Goal: Navigation & Orientation: Understand site structure

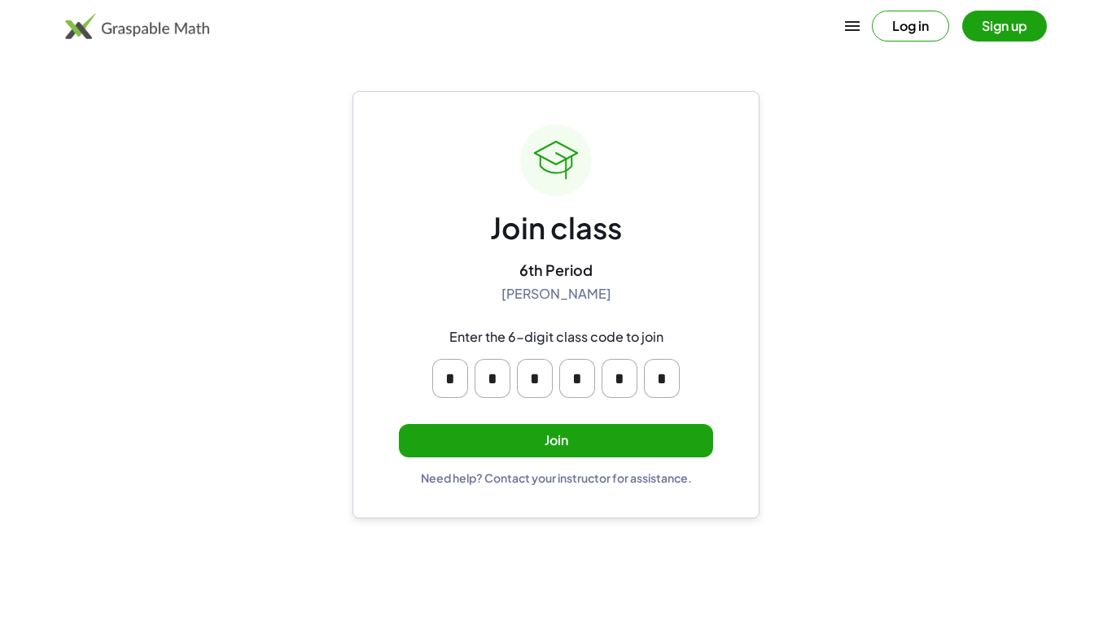
click at [656, 445] on button "Join" at bounding box center [556, 440] width 314 height 33
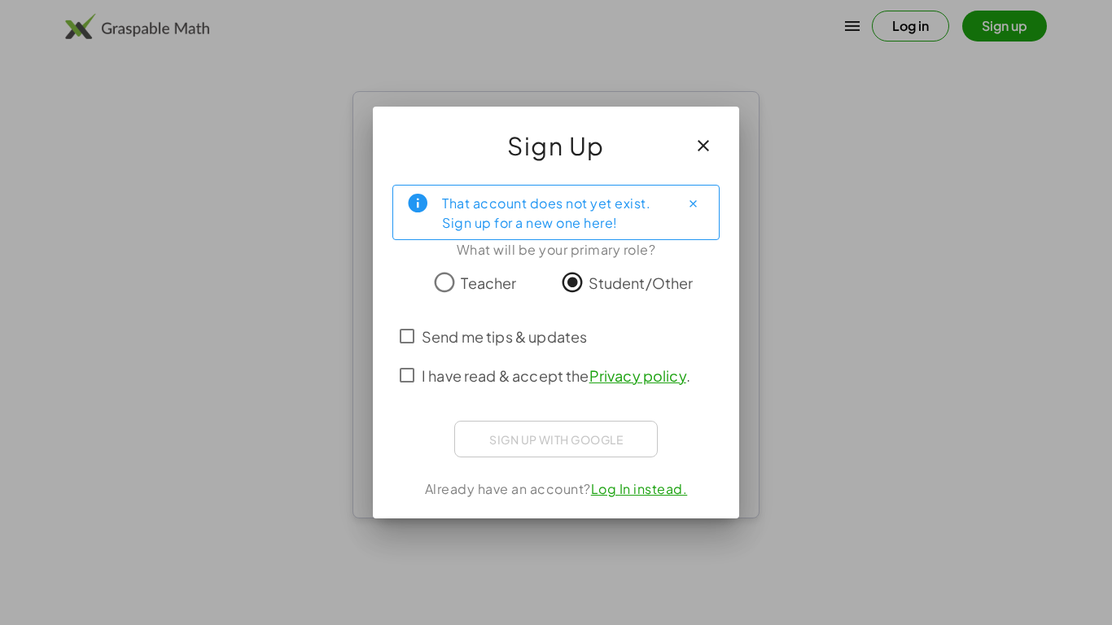
click at [463, 383] on span "I have read & accept the Privacy policy ." at bounding box center [556, 376] width 269 height 22
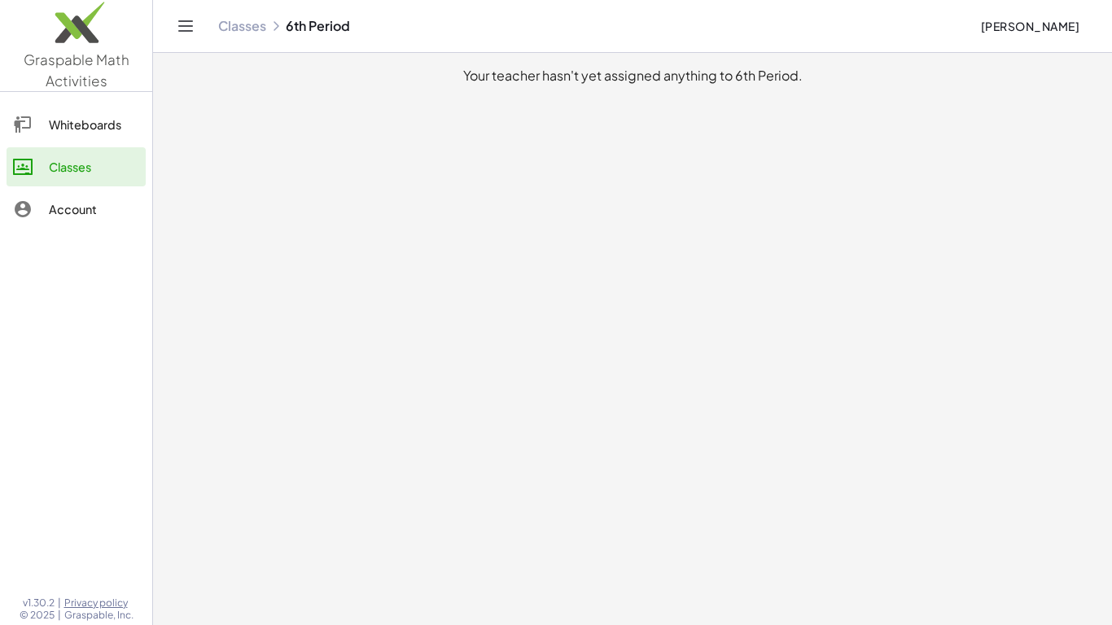
click at [107, 121] on div "Whiteboards" at bounding box center [94, 125] width 90 height 20
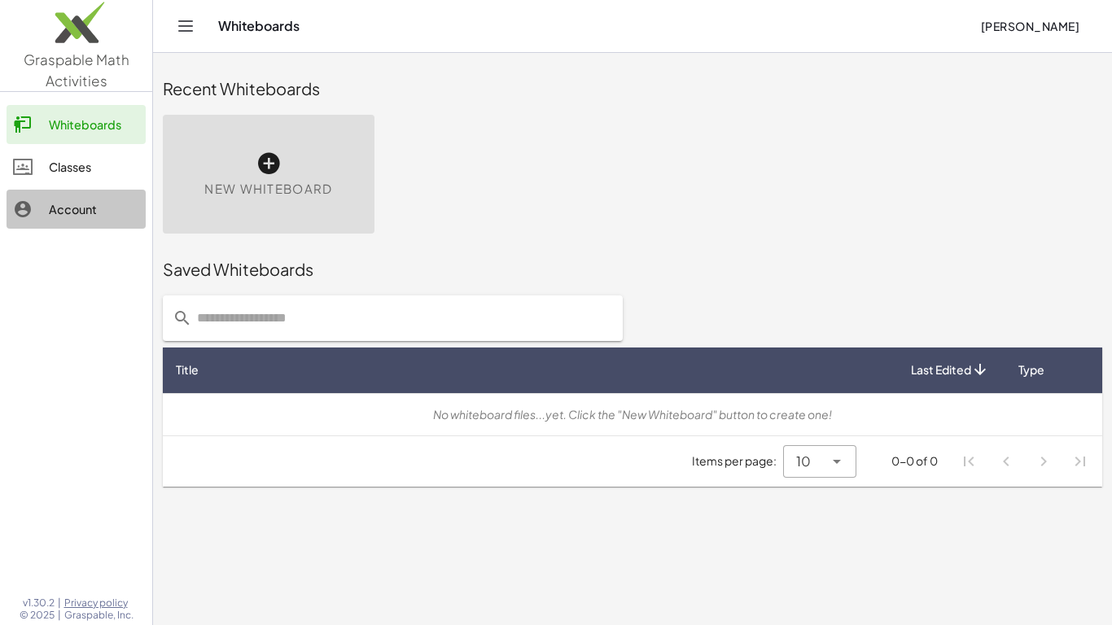
click at [110, 204] on div "Account" at bounding box center [94, 210] width 90 height 20
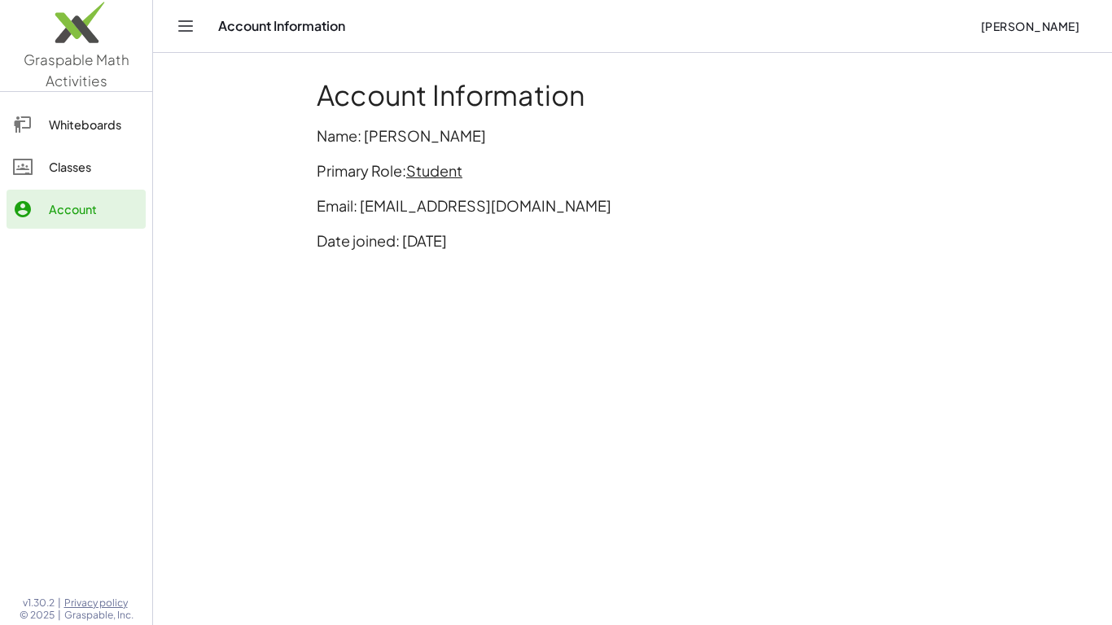
click at [78, 129] on div "Whiteboards" at bounding box center [94, 125] width 90 height 20
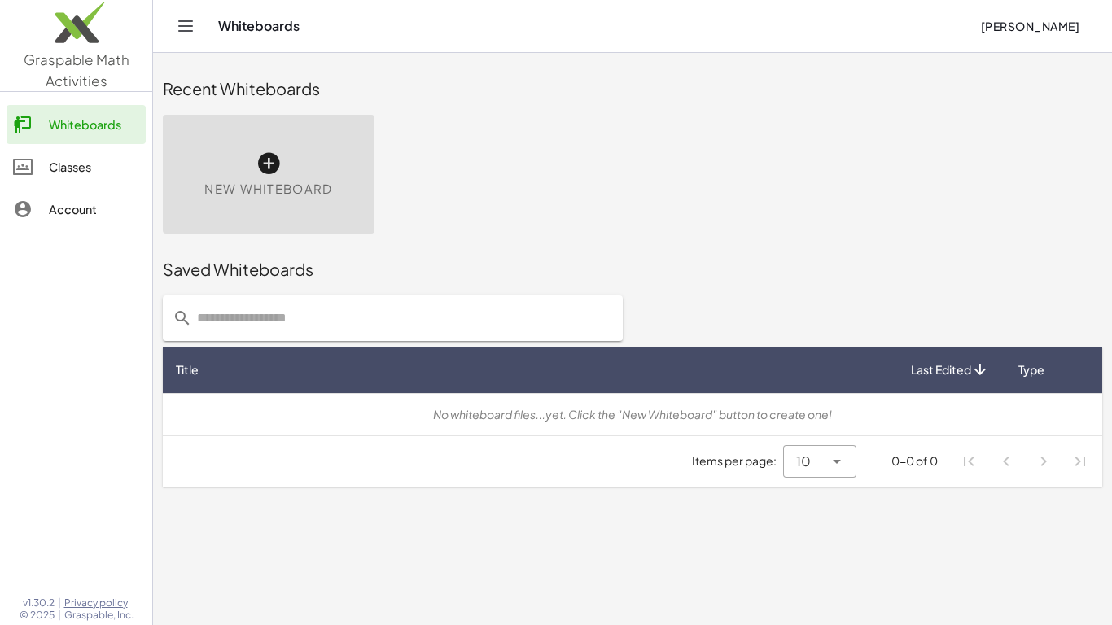
click at [37, 155] on link "Classes" at bounding box center [76, 166] width 139 height 39
